Goal: Navigation & Orientation: Find specific page/section

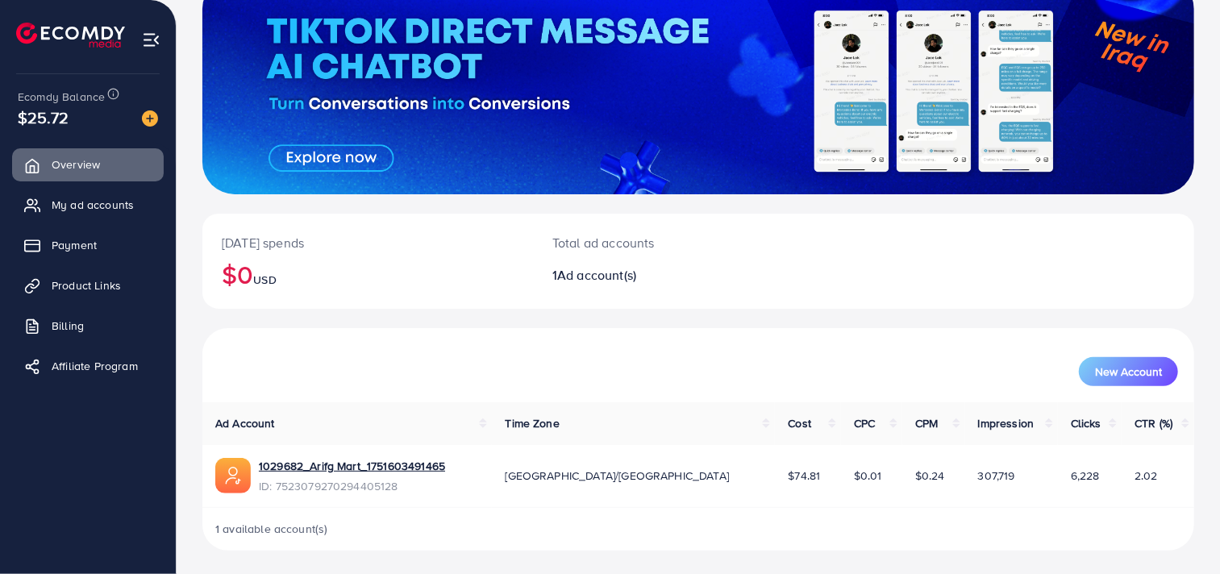
scroll to position [125, 0]
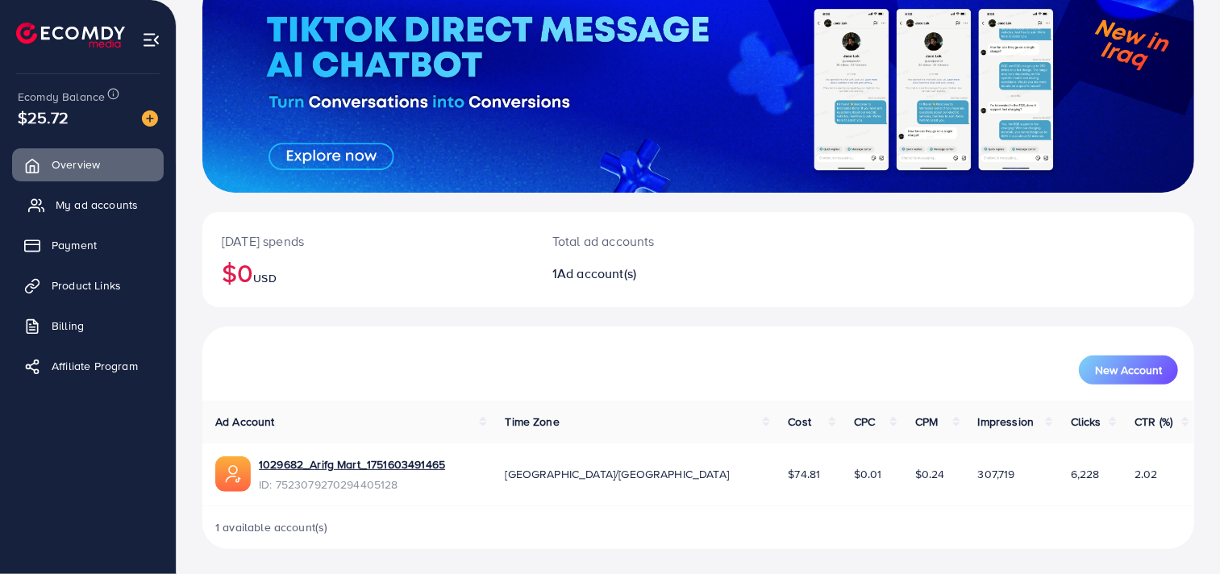
click at [133, 208] on span "My ad accounts" at bounding box center [97, 205] width 82 height 16
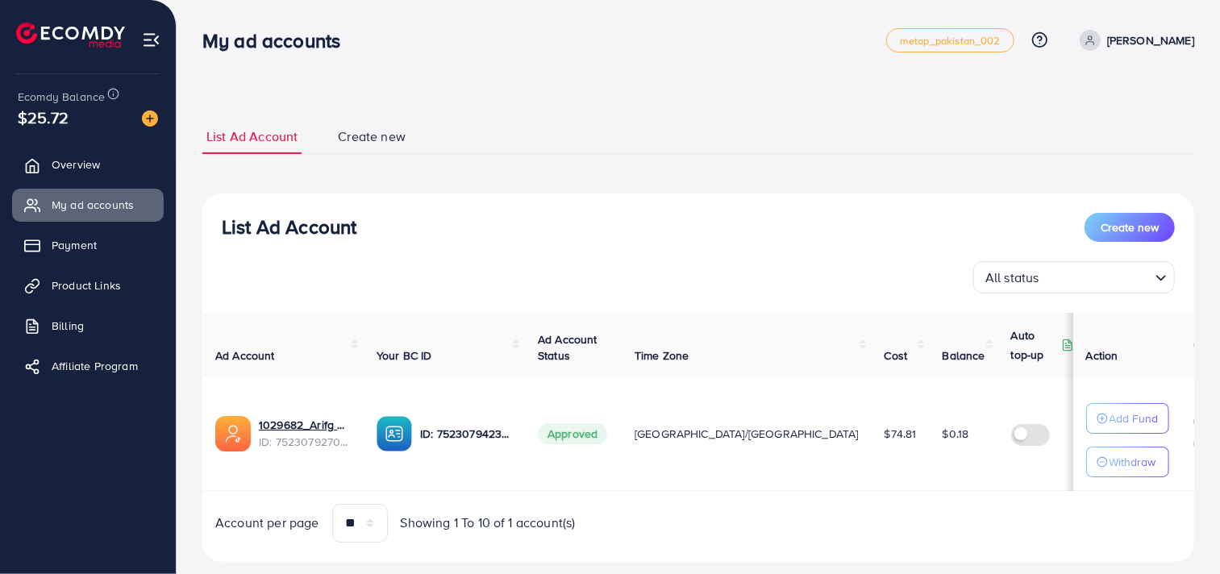
click at [66, 43] on img at bounding box center [70, 35] width 109 height 25
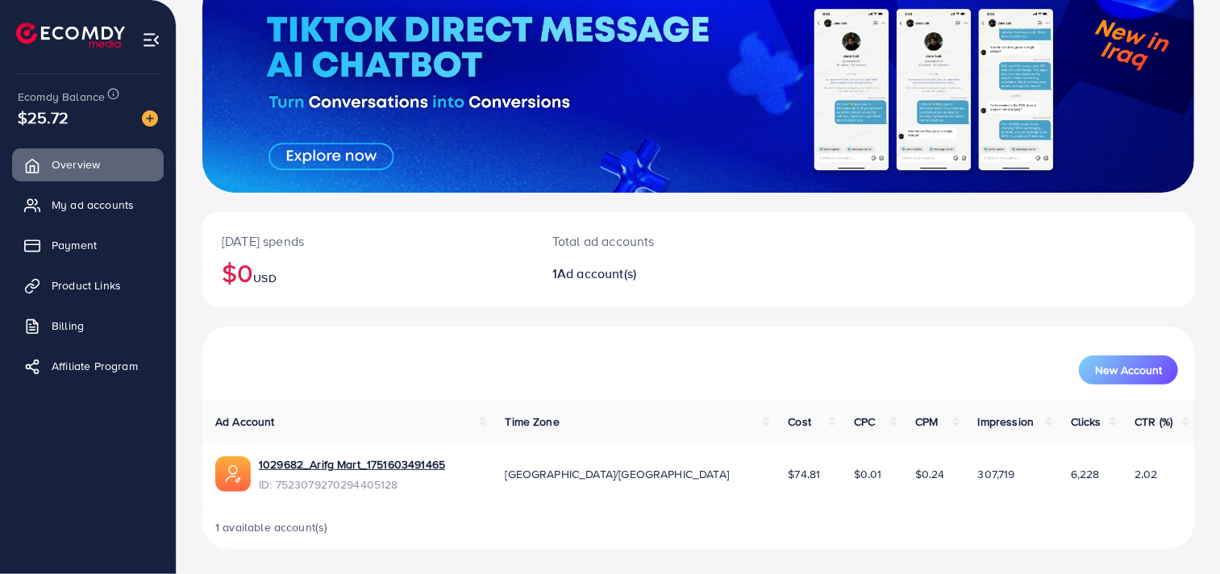
scroll to position [124, 0]
